Goal: Information Seeking & Learning: Learn about a topic

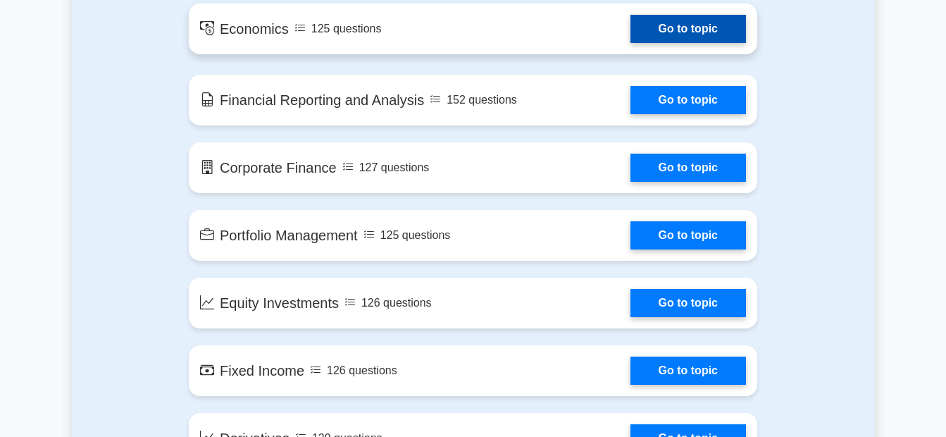
scroll to position [916, 0]
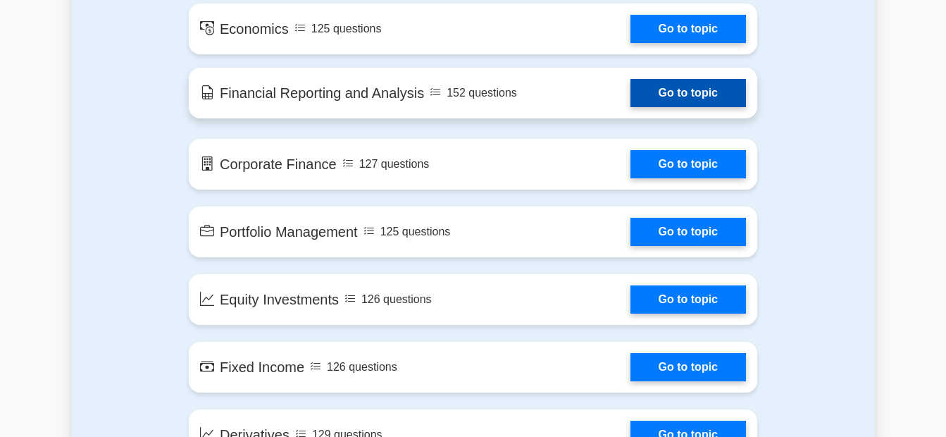
click at [631, 93] on link "Go to topic" at bounding box center [689, 93] width 116 height 28
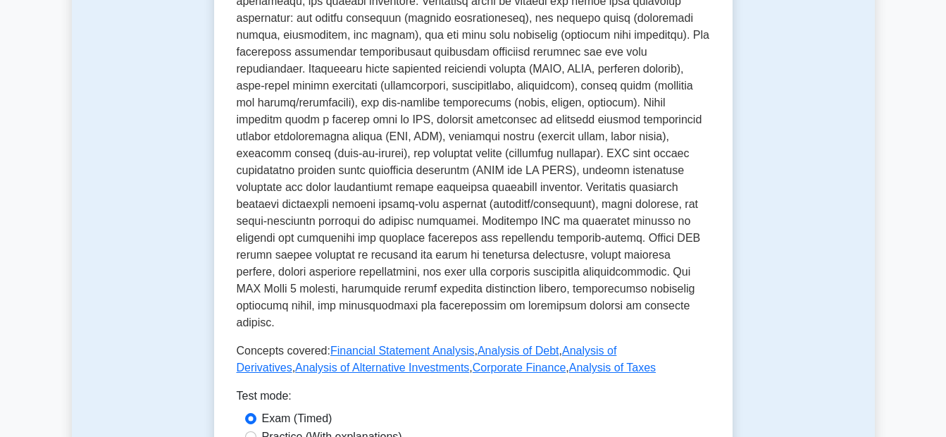
scroll to position [705, 0]
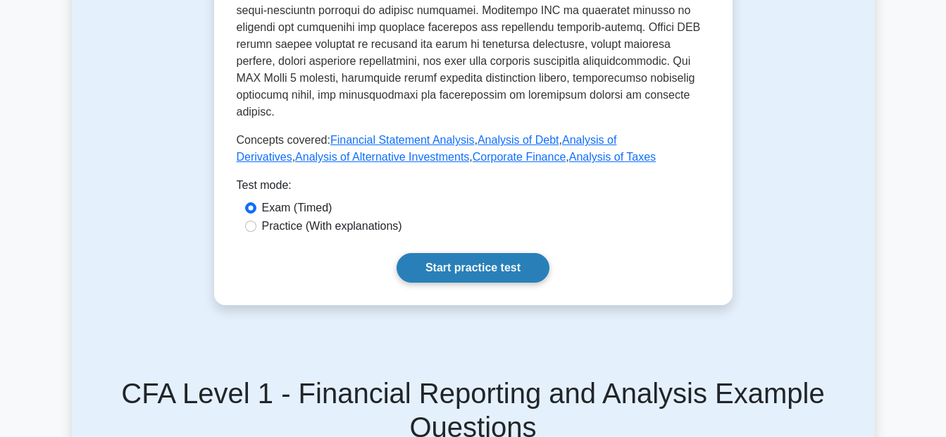
click at [482, 253] on link "Start practice test" at bounding box center [473, 268] width 153 height 30
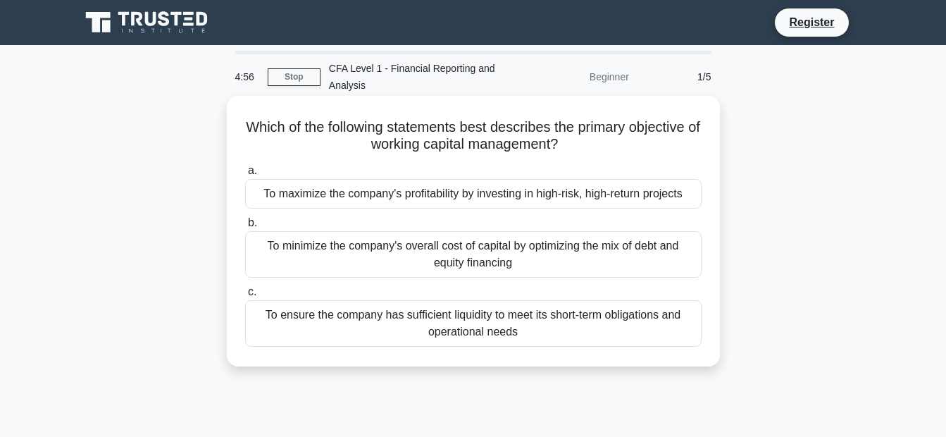
click at [275, 320] on div "To ensure the company has sufficient liquidity to meet its short-term obligatio…" at bounding box center [473, 323] width 457 height 47
click at [245, 297] on input "c. To ensure the company has sufficient liquidity to meet its short-term obliga…" at bounding box center [245, 291] width 0 height 9
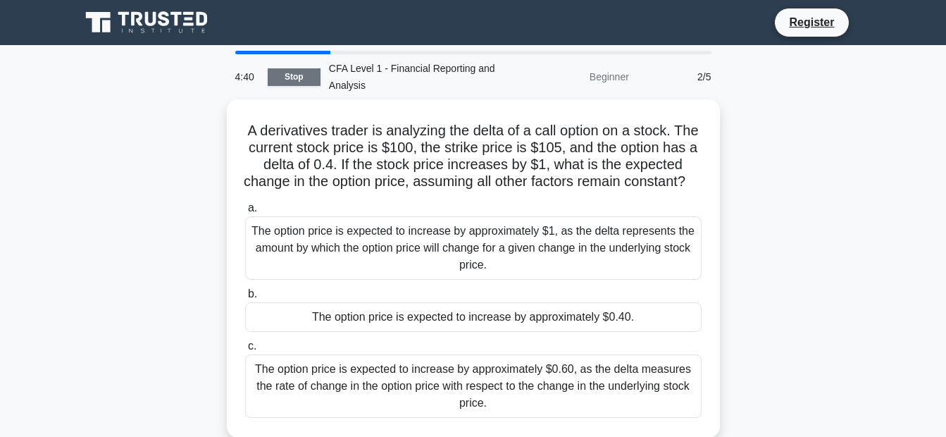
click at [282, 75] on link "Stop" at bounding box center [294, 77] width 53 height 18
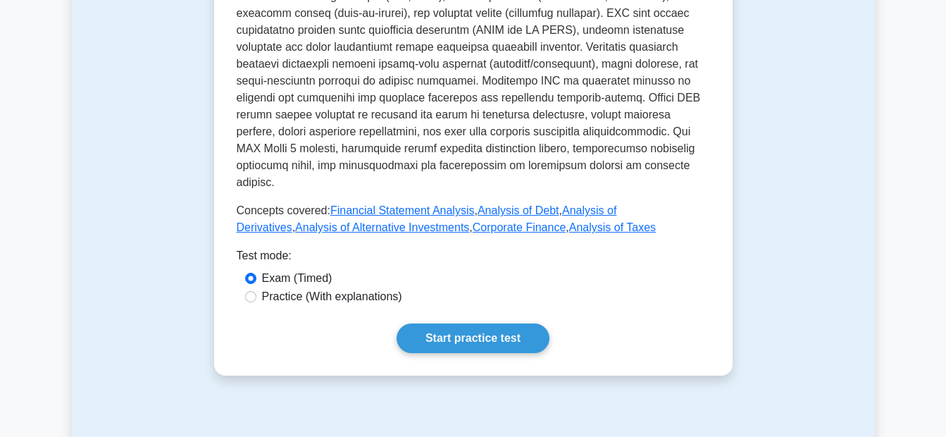
scroll to position [705, 0]
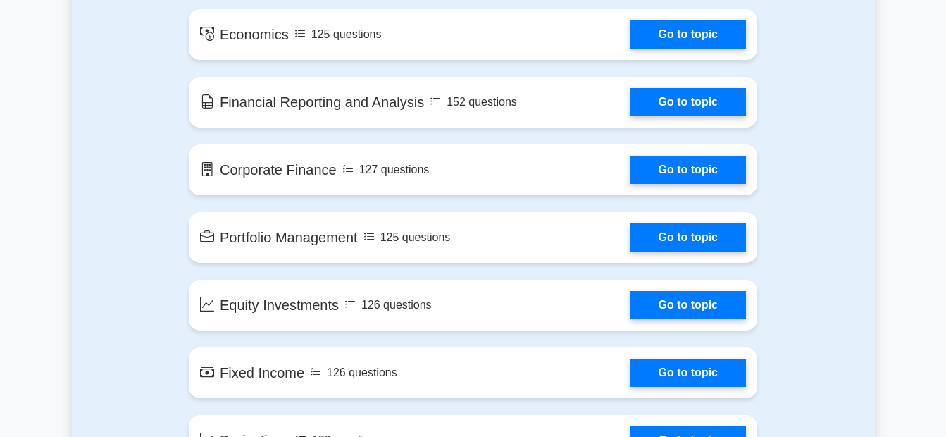
scroll to position [916, 0]
